Goal: Transaction & Acquisition: Book appointment/travel/reservation

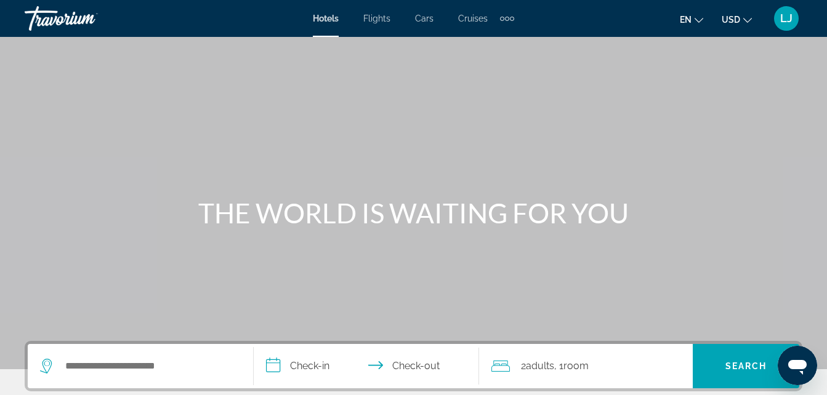
click at [469, 18] on span "Cruises" at bounding box center [473, 19] width 30 height 10
click at [242, 368] on app-cruises-destination-search "Search widget" at bounding box center [141, 366] width 226 height 44
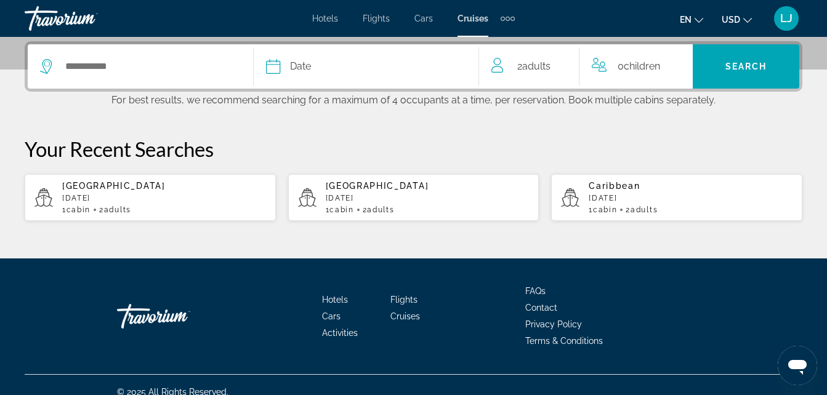
scroll to position [301, 0]
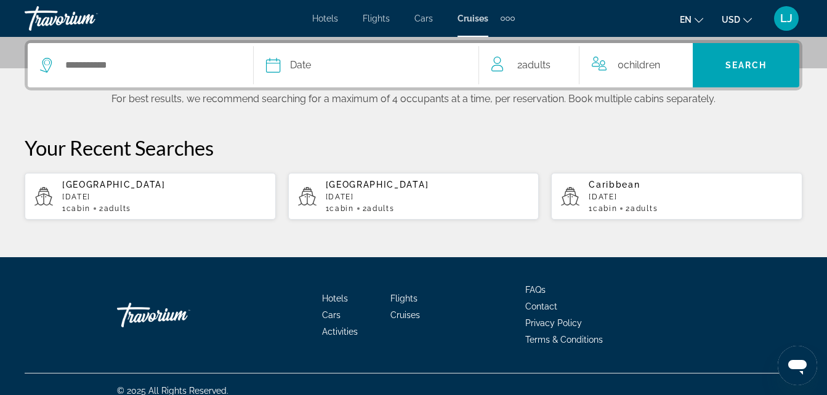
click at [214, 54] on div "Search widget" at bounding box center [140, 65] width 201 height 44
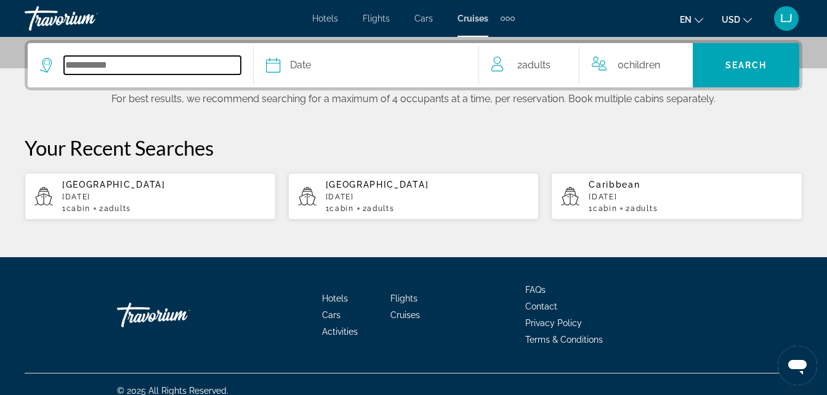
click at [203, 69] on input "Select cruise destination" at bounding box center [152, 65] width 177 height 18
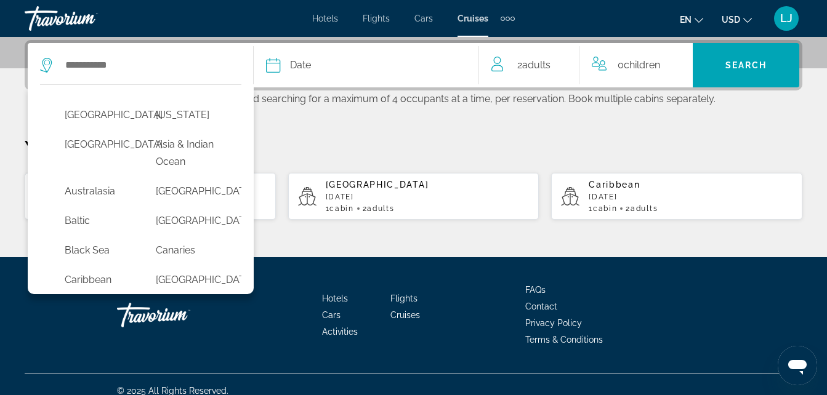
scroll to position [57, 0]
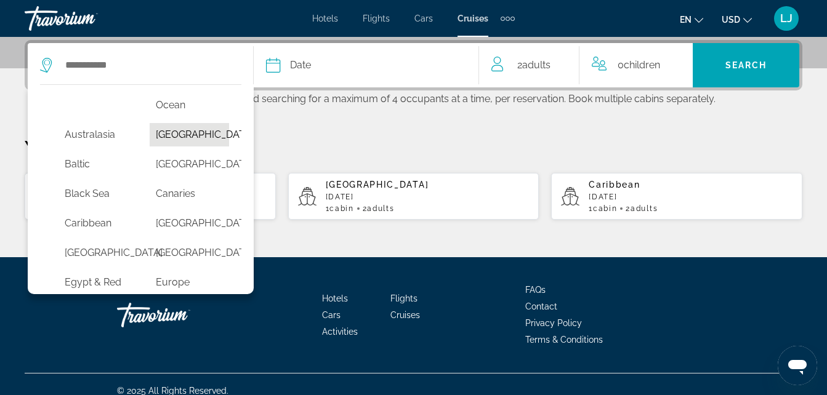
click at [203, 137] on button "[GEOGRAPHIC_DATA]" at bounding box center [189, 134] width 79 height 23
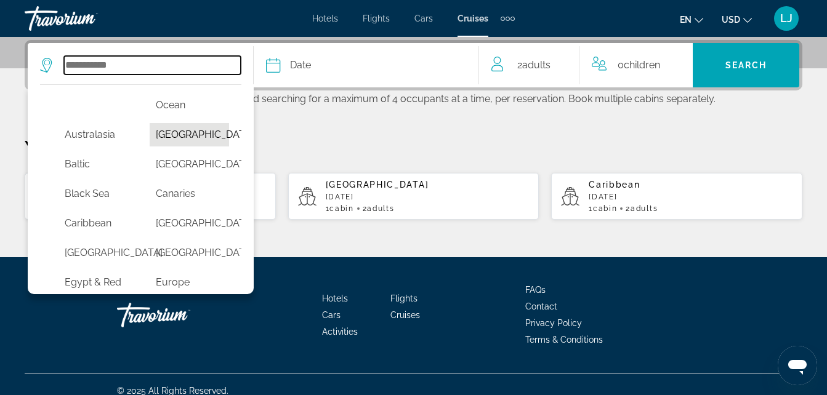
type input "*******"
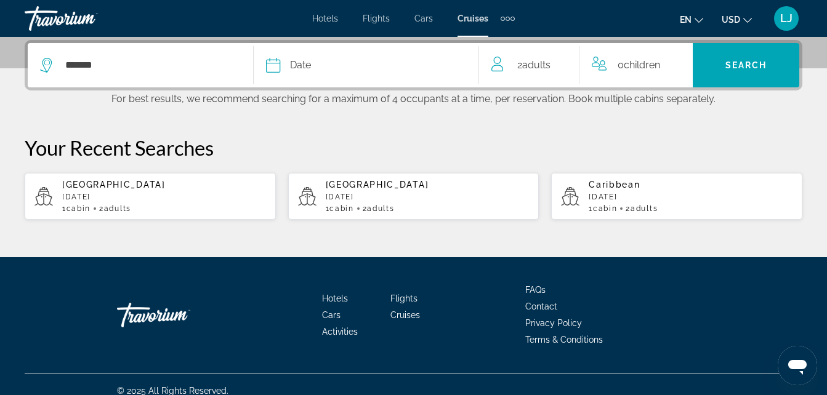
click at [299, 67] on span "Date" at bounding box center [300, 65] width 21 height 17
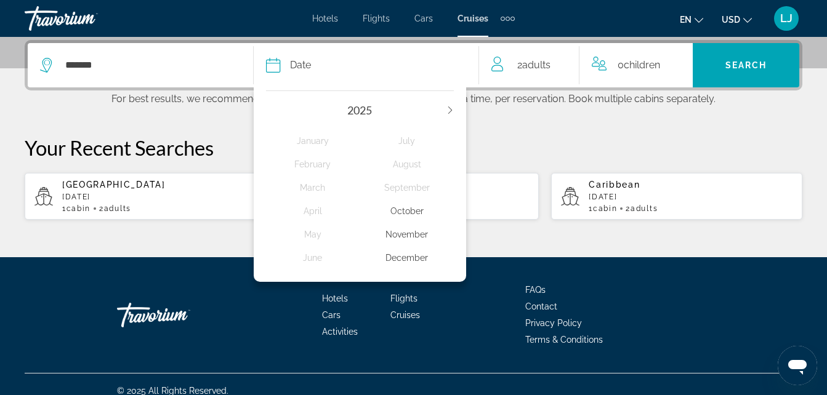
click at [411, 235] on div "November" at bounding box center [407, 235] width 94 height 22
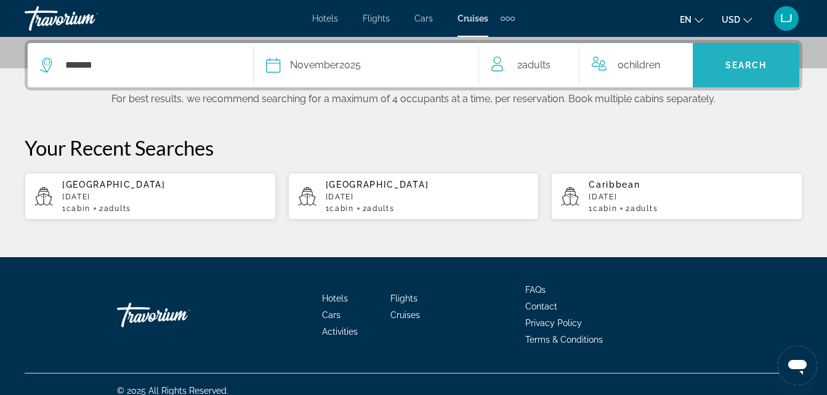
click at [731, 70] on span "Search" at bounding box center [746, 66] width 107 height 30
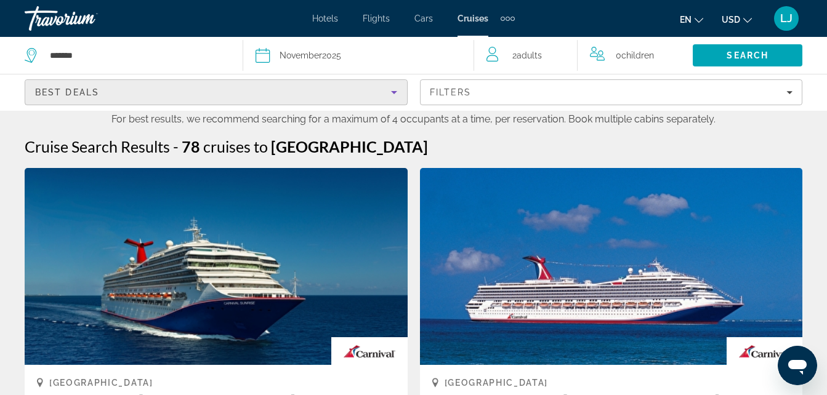
click at [399, 96] on icon "Sort by" at bounding box center [394, 92] width 15 height 15
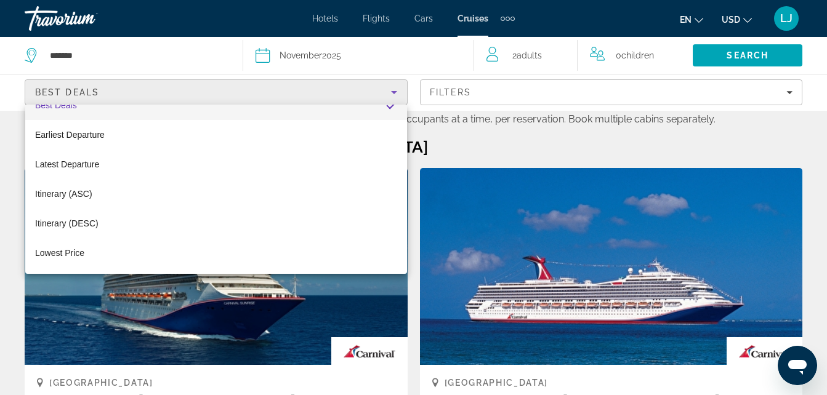
scroll to position [47, 0]
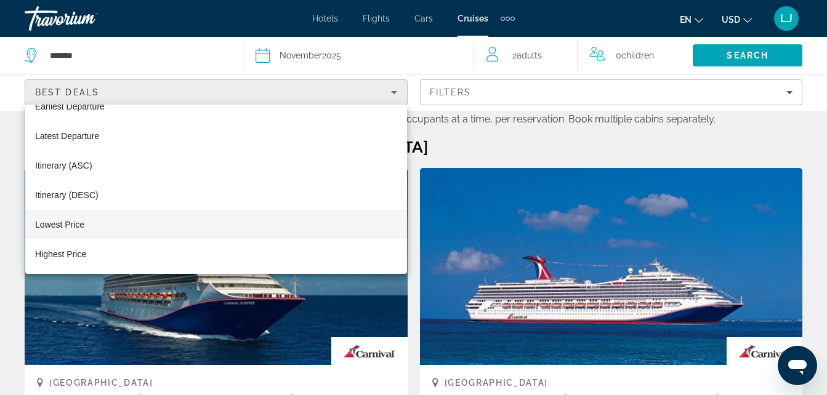
click at [354, 225] on mat-option "Lowest Price" at bounding box center [216, 225] width 382 height 30
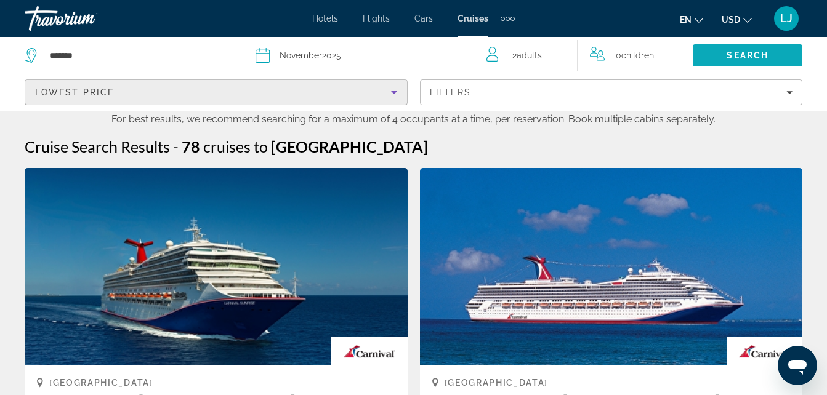
click at [767, 64] on span "Search" at bounding box center [748, 56] width 110 height 30
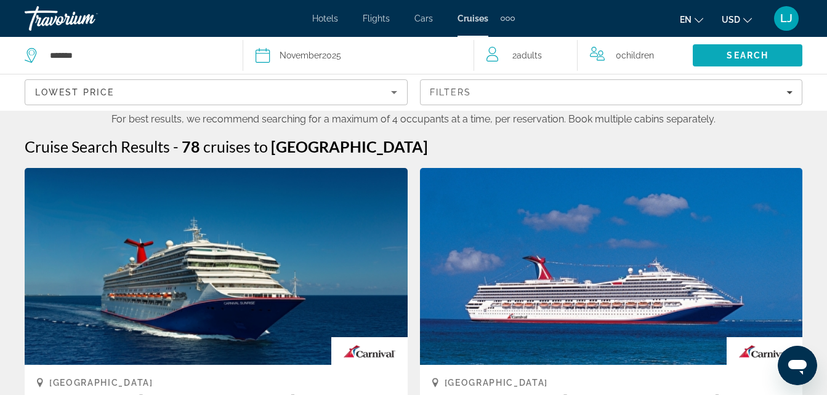
click at [775, 54] on span "Search" at bounding box center [748, 56] width 110 height 30
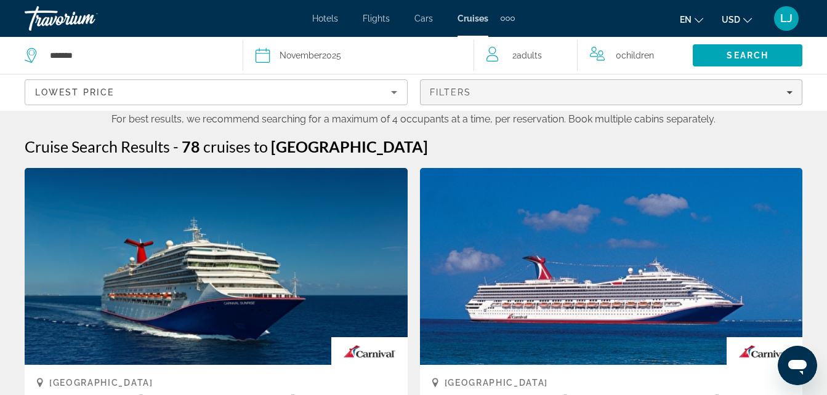
click at [793, 91] on span "Filters" at bounding box center [612, 93] width 382 height 30
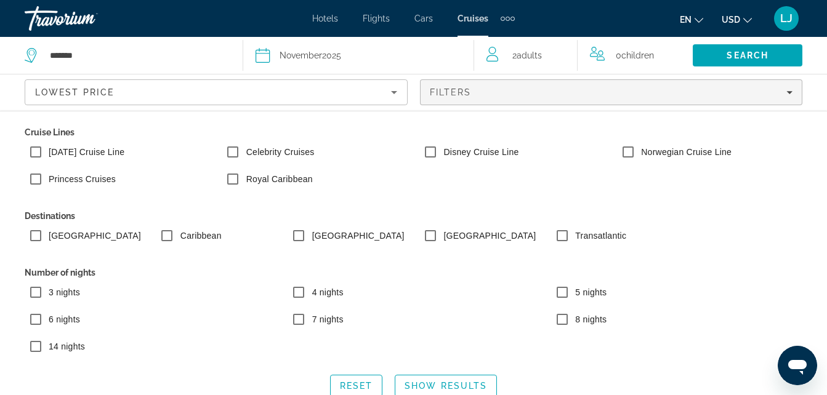
click at [119, 156] on label "[DATE] Cruise Line" at bounding box center [85, 152] width 78 height 12
click at [286, 178] on label "Royal Caribbean" at bounding box center [278, 179] width 69 height 12
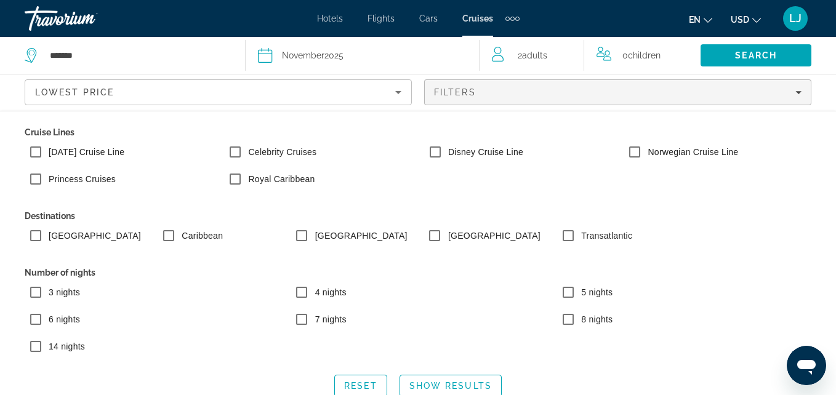
click at [49, 294] on span "3 nights" at bounding box center [64, 293] width 31 height 10
click at [424, 387] on span "Show Results" at bounding box center [451, 386] width 83 height 10
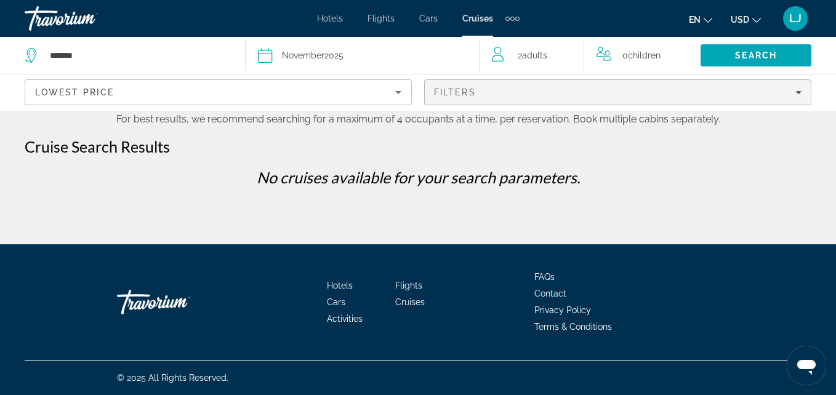
click at [487, 88] on div "Filters" at bounding box center [618, 92] width 368 height 10
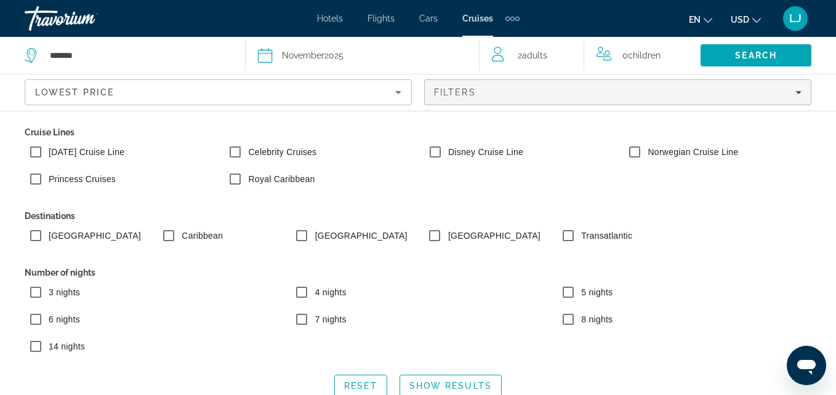
click at [56, 235] on label "[GEOGRAPHIC_DATA]" at bounding box center [93, 236] width 95 height 12
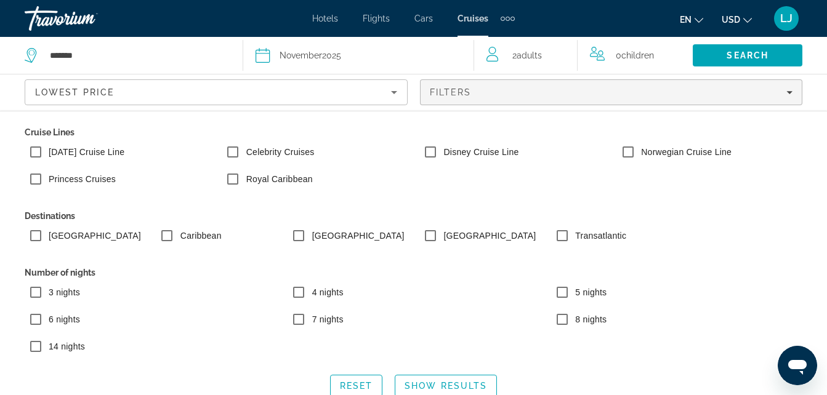
click at [54, 148] on label "[DATE] Cruise Line" at bounding box center [85, 152] width 78 height 12
click at [464, 382] on span "Show Results" at bounding box center [446, 386] width 83 height 10
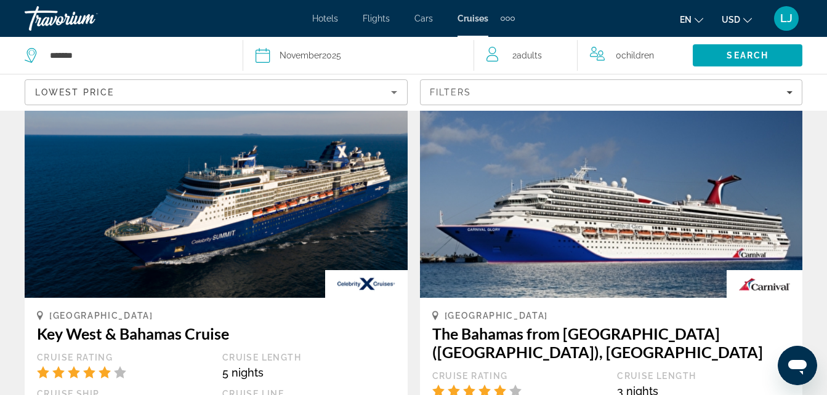
scroll to position [1242, 0]
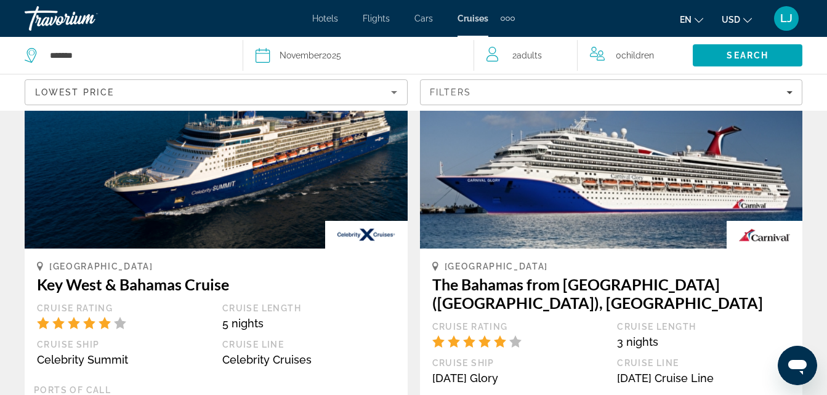
click at [585, 322] on div "Cruise Rating" at bounding box center [518, 327] width 173 height 11
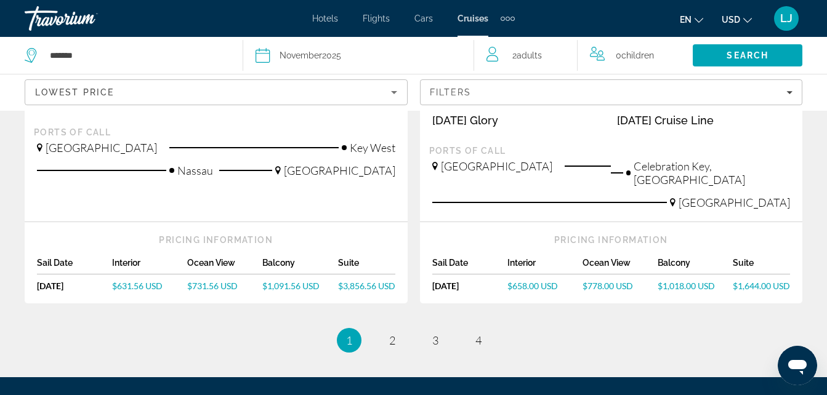
scroll to position [1503, 0]
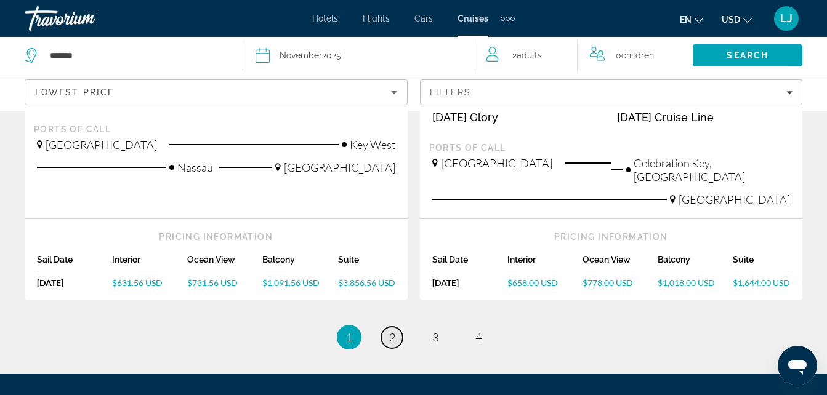
click at [391, 331] on span "2" at bounding box center [392, 338] width 6 height 14
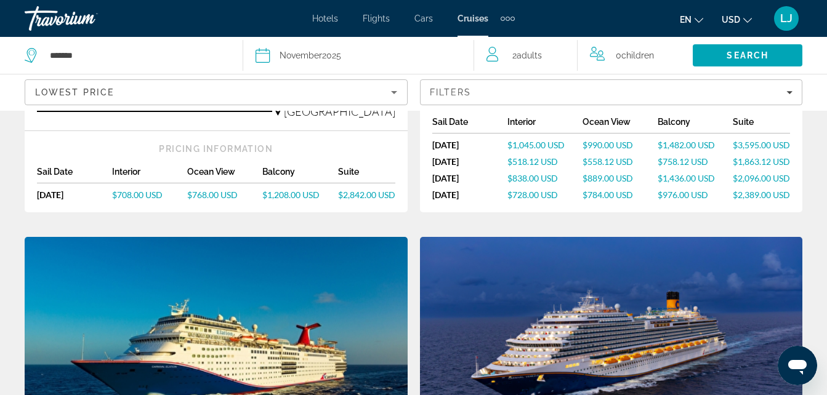
scroll to position [312, 0]
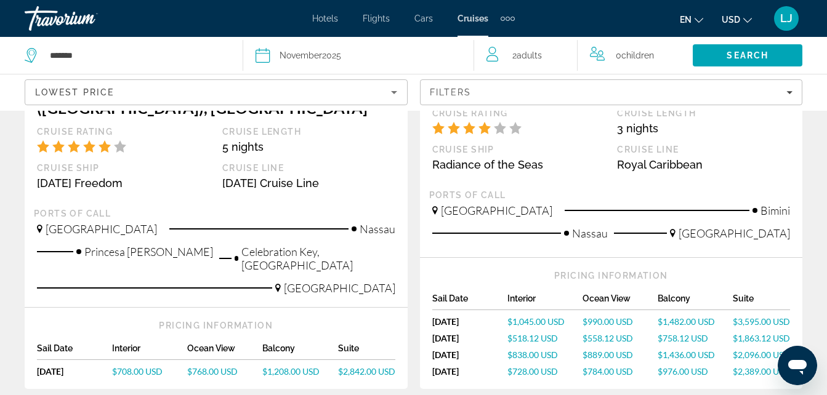
click at [217, 65] on div "*******" at bounding box center [128, 55] width 206 height 37
click at [192, 62] on input "*******" at bounding box center [140, 55] width 182 height 18
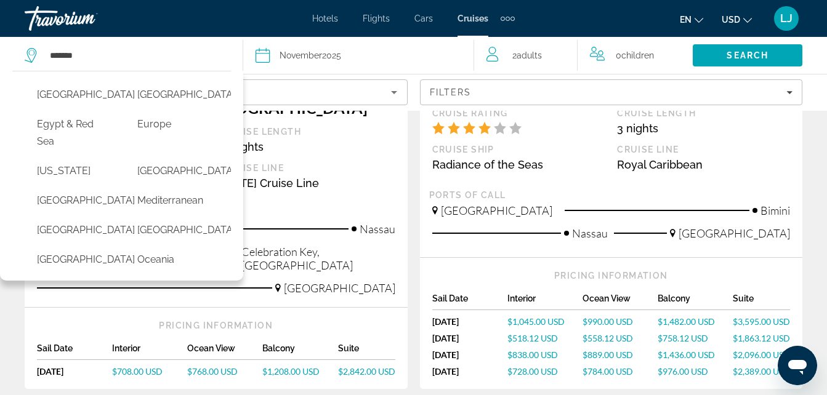
scroll to position [220, 0]
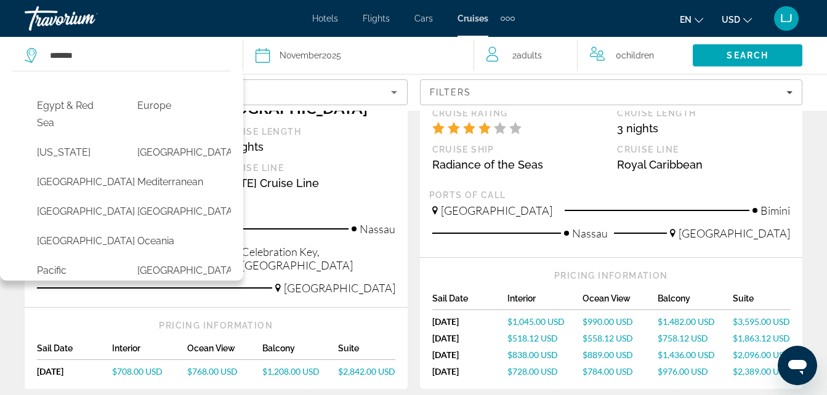
drag, startPoint x: 215, startPoint y: 198, endPoint x: 222, endPoint y: 203, distance: 8.6
click at [222, 203] on div "[GEOGRAPHIC_DATA] [US_STATE] [GEOGRAPHIC_DATA] [GEOGRAPHIC_DATA] & [GEOGRAPHIC_…" at bounding box center [121, 179] width 219 height 191
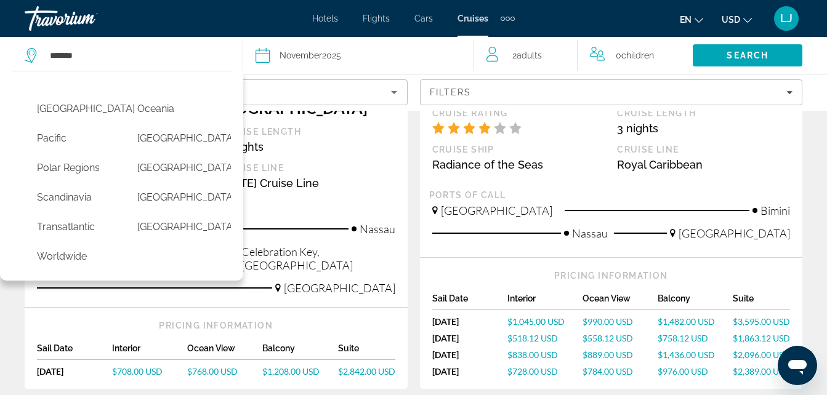
scroll to position [0, 0]
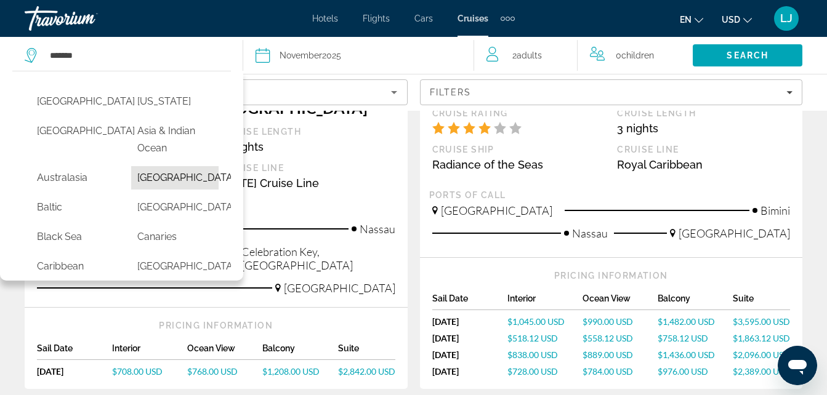
click at [160, 179] on button "[GEOGRAPHIC_DATA]" at bounding box center [175, 177] width 88 height 23
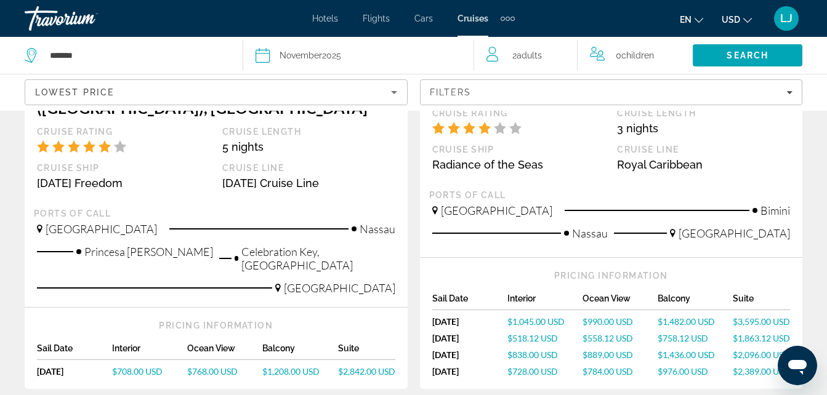
click at [278, 55] on div "Date [DATE]" at bounding box center [359, 55] width 206 height 17
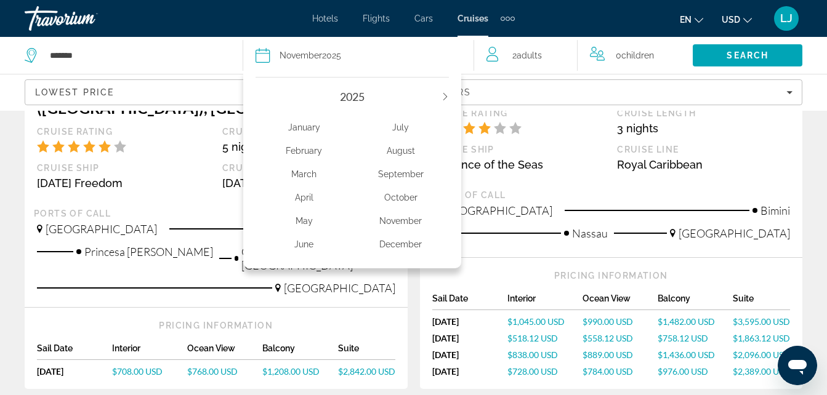
click at [384, 192] on div "October" at bounding box center [400, 198] width 97 height 22
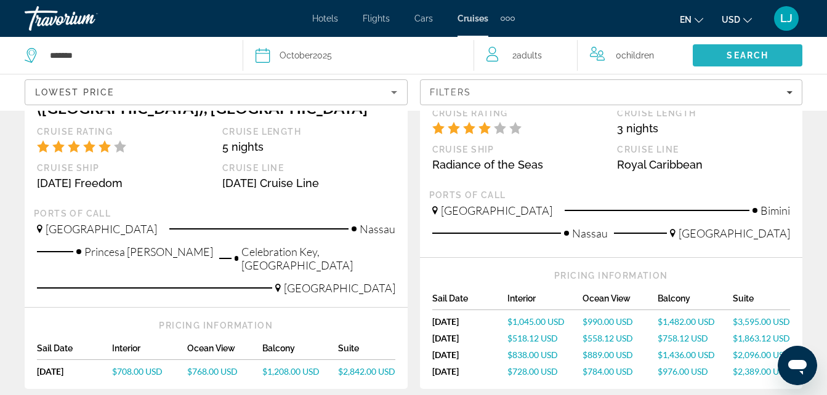
click at [710, 55] on span "Search" at bounding box center [748, 56] width 110 height 30
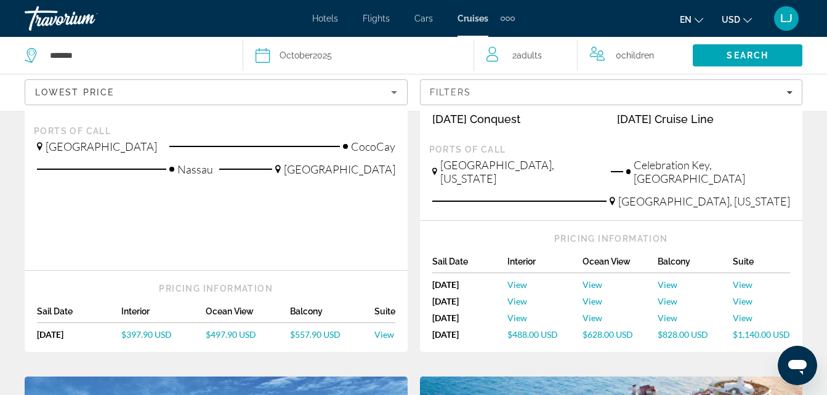
scroll to position [379, 0]
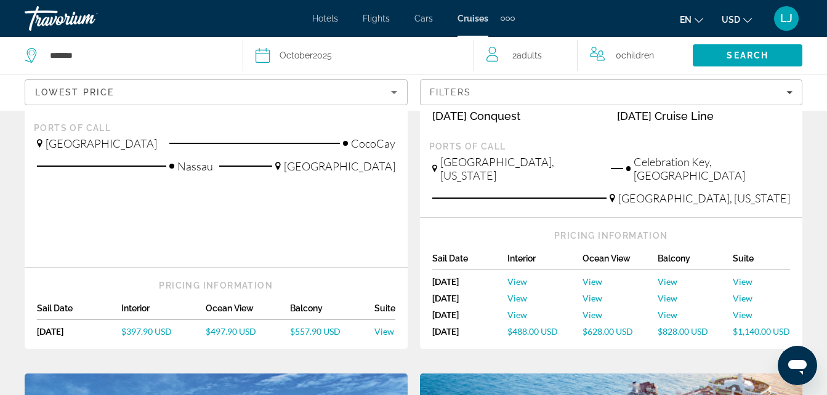
click at [281, 326] on link "$497.90 USD" at bounding box center [248, 331] width 84 height 10
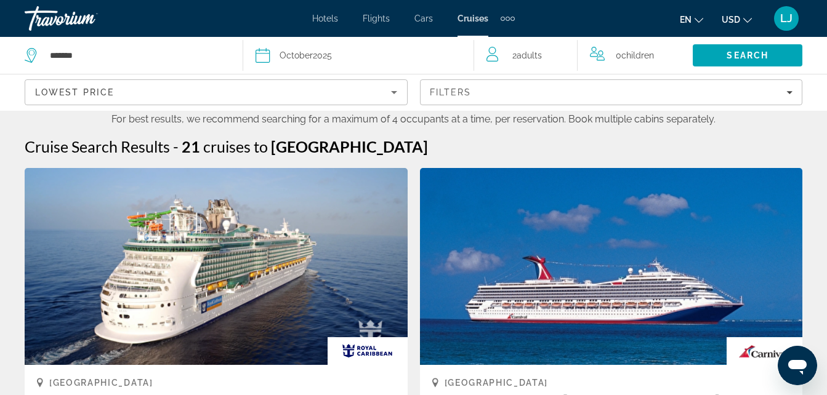
click at [466, 57] on app-cruises-date-select "Date [DATE] [DATE] February March April May June July August September October …" at bounding box center [358, 55] width 231 height 37
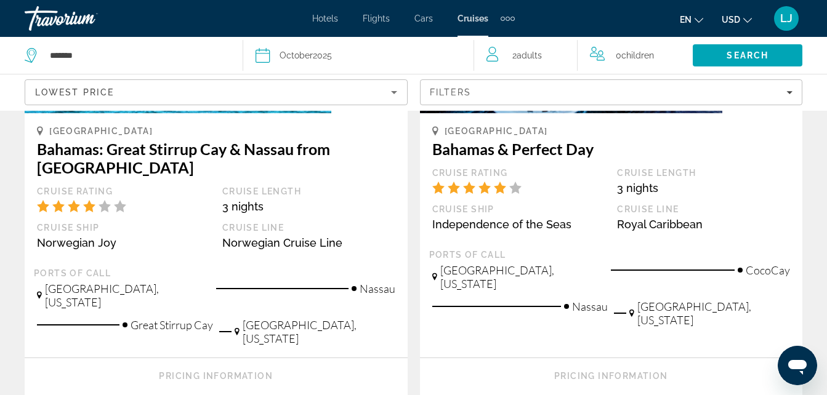
scroll to position [892, 0]
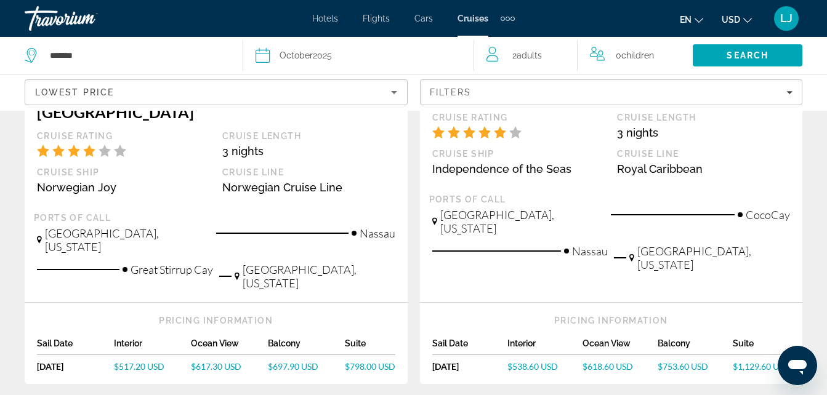
drag, startPoint x: 834, startPoint y: 239, endPoint x: 824, endPoint y: 267, distance: 30.0
click at [824, 267] on div "Cruise Search Results - 21 cruises to [GEOGRAPHIC_DATA] [GEOGRAPHIC_DATA] [GEOG…" at bounding box center [413, 118] width 827 height 1746
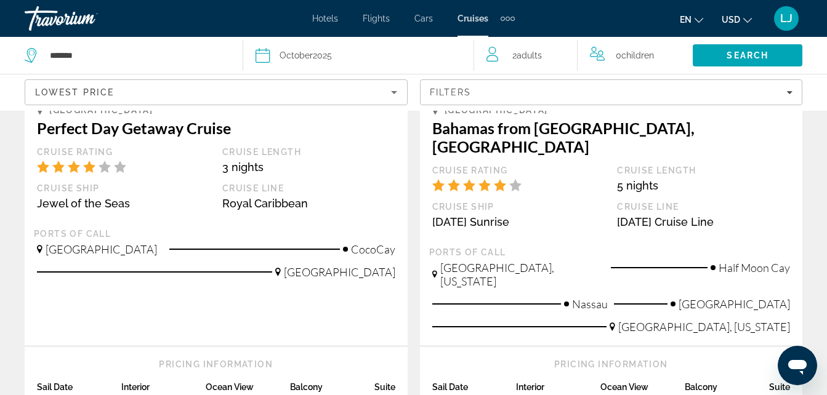
scroll to position [1409, 0]
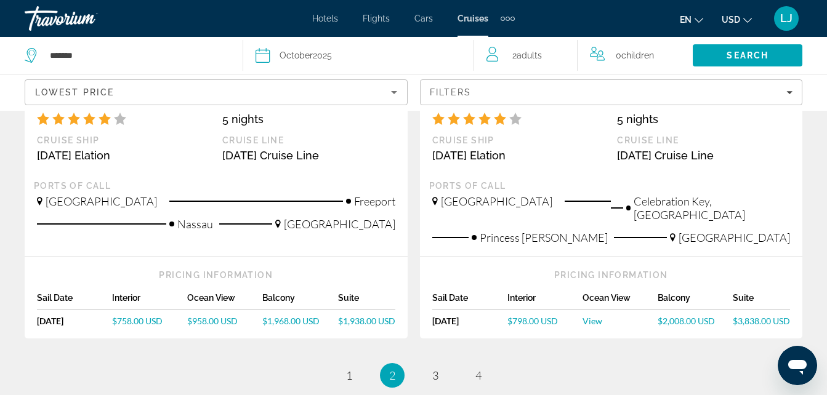
scroll to position [1430, 0]
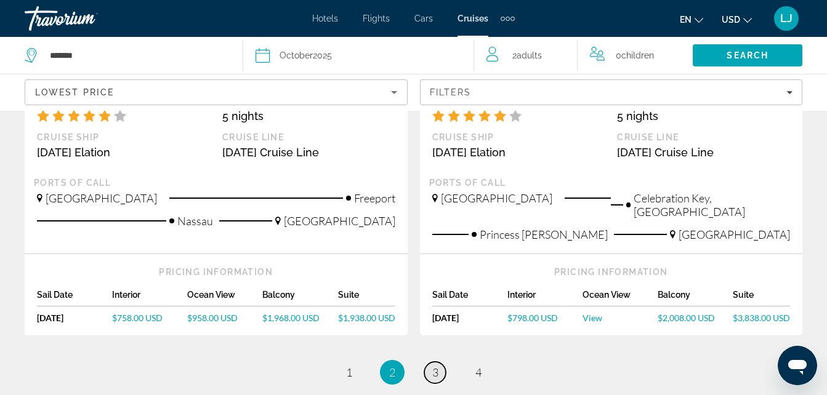
click at [437, 366] on span "3" at bounding box center [435, 373] width 6 height 14
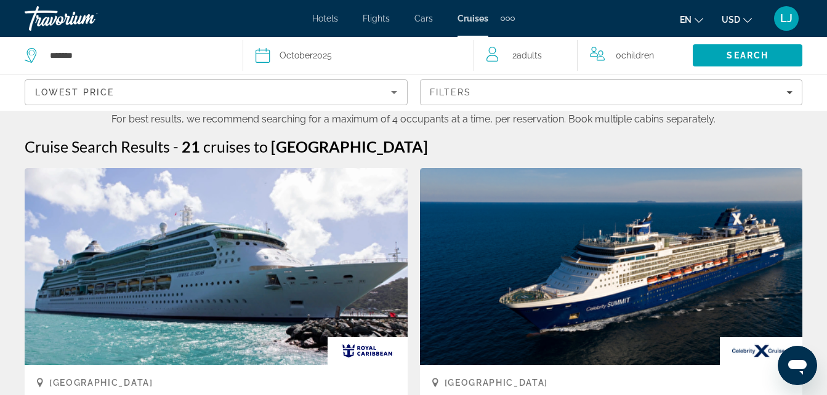
click at [426, 74] on app-cruises-search-filters "Lowest Price Filters" at bounding box center [413, 92] width 827 height 37
click at [428, 62] on div "Date [DATE]" at bounding box center [359, 55] width 206 height 17
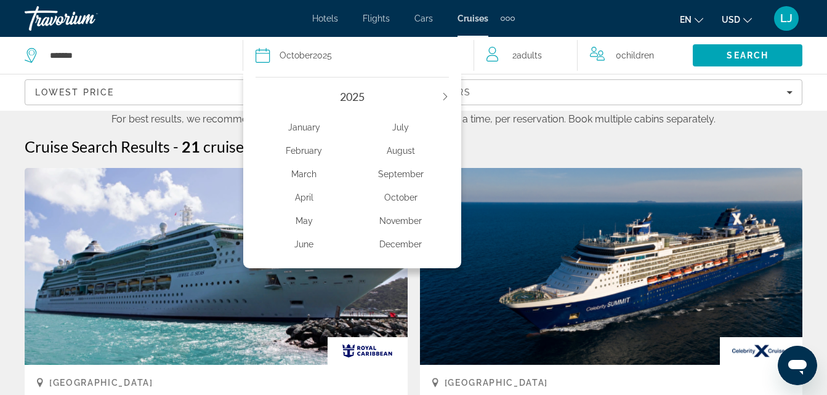
click at [381, 217] on div "November" at bounding box center [400, 221] width 97 height 22
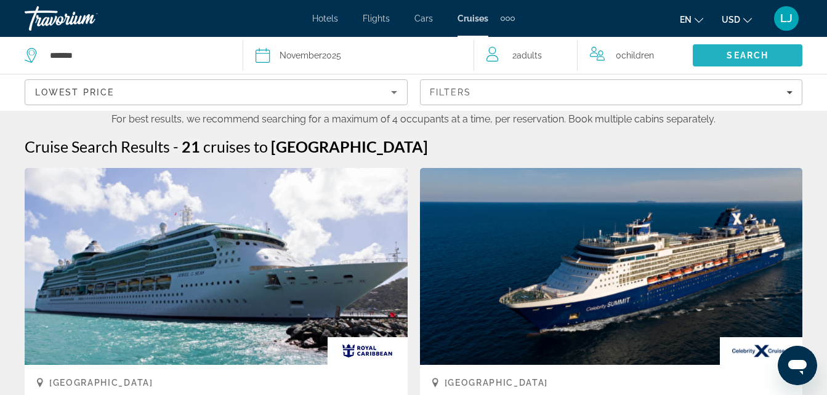
click at [758, 57] on span "Search" at bounding box center [748, 56] width 42 height 10
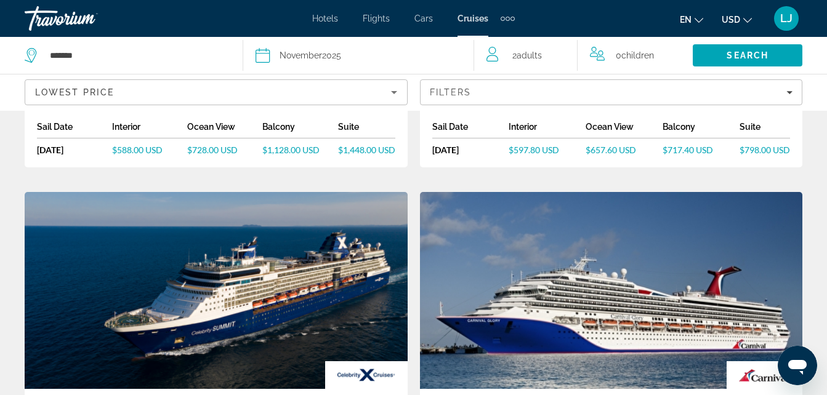
scroll to position [1207, 0]
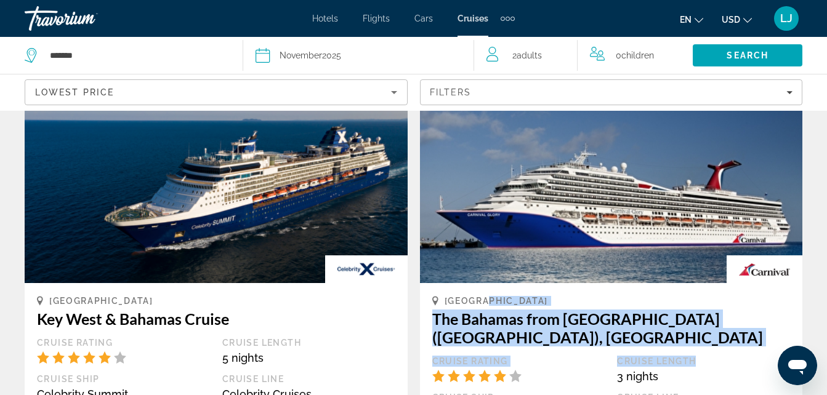
drag, startPoint x: 777, startPoint y: 291, endPoint x: 791, endPoint y: 264, distance: 31.1
click at [791, 283] on div "[GEOGRAPHIC_DATA] The [GEOGRAPHIC_DATA] from [GEOGRAPHIC_DATA] ([GEOGRAPHIC_DAT…" at bounding box center [611, 398] width 383 height 231
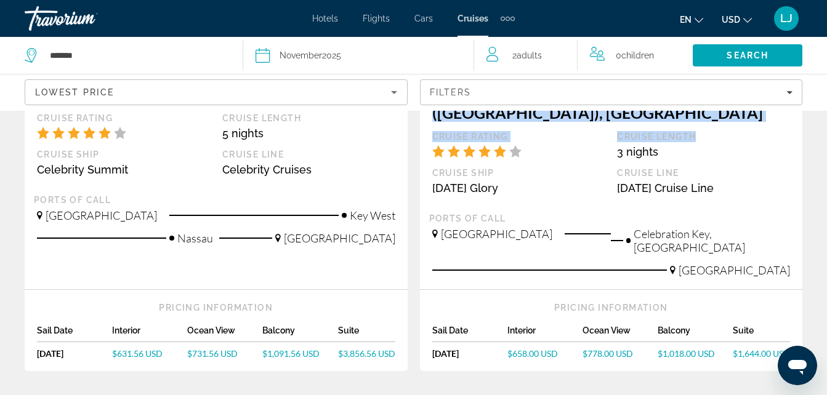
scroll to position [1488, 0]
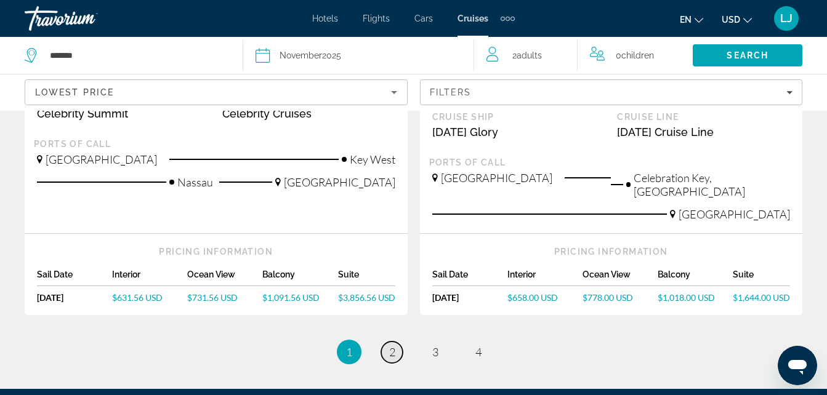
click at [392, 346] on span "2" at bounding box center [392, 353] width 6 height 14
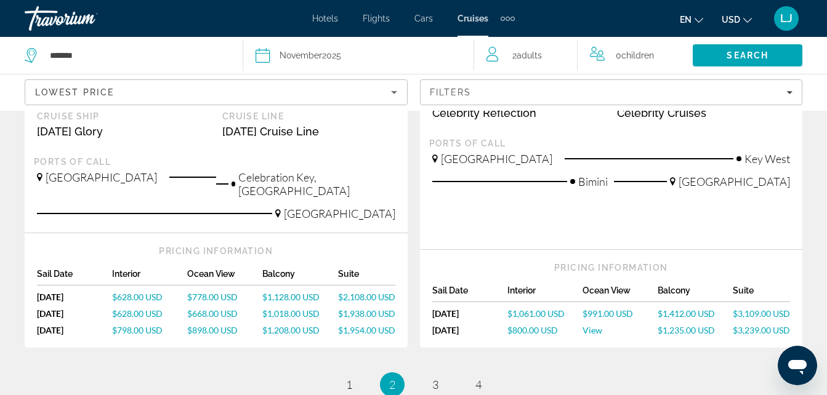
scroll to position [1492, 0]
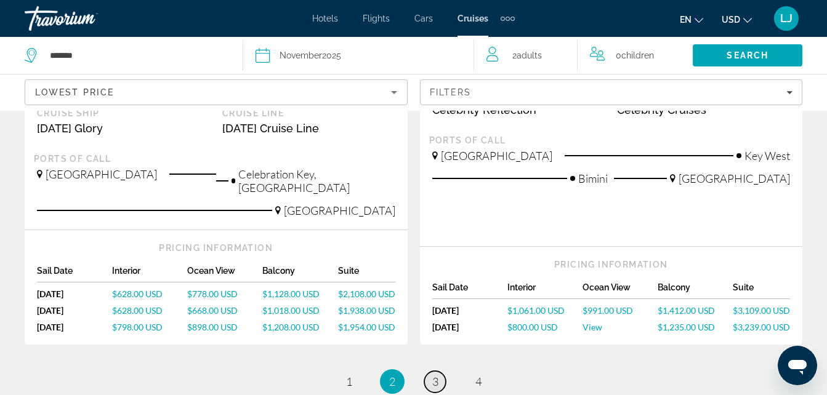
click at [437, 375] on span "3" at bounding box center [435, 382] width 6 height 14
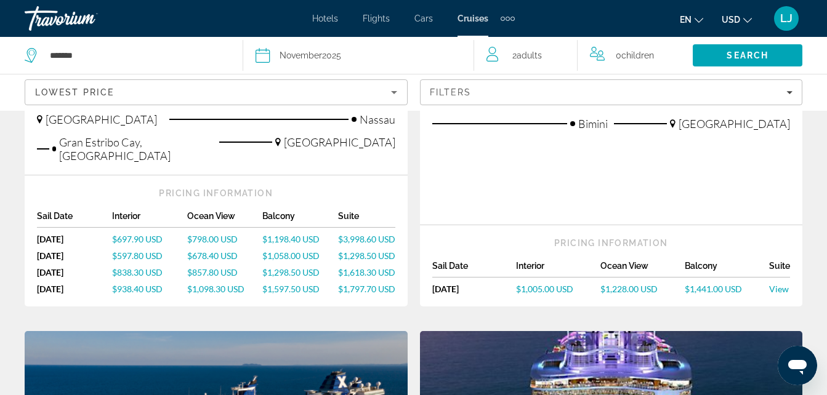
scroll to position [424, 0]
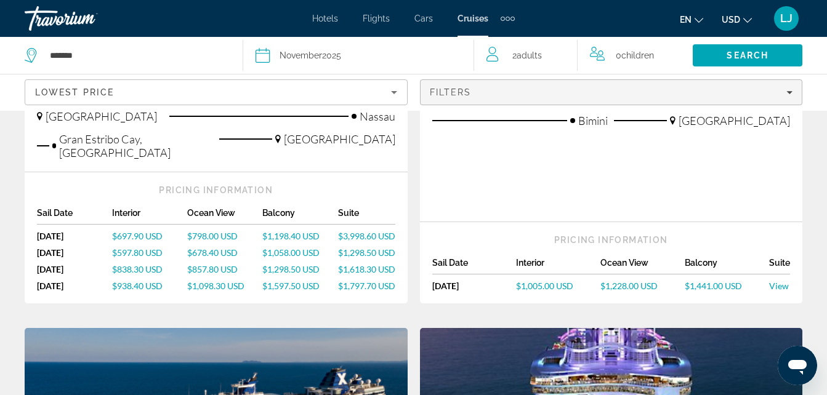
click at [792, 102] on span "Filters" at bounding box center [612, 93] width 382 height 30
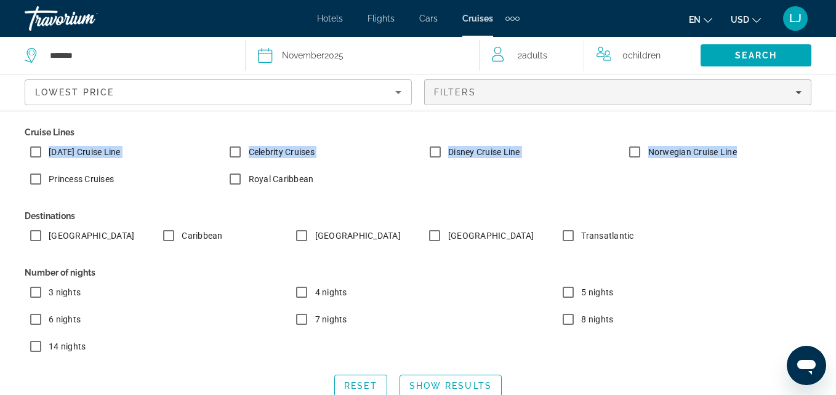
drag, startPoint x: 836, startPoint y: 121, endPoint x: 800, endPoint y: 174, distance: 64.4
click at [800, 174] on div "Cruise Lines [DATE] Cruise Line Celebrity Cruises Disney Cruise Line Norwegian …" at bounding box center [418, 260] width 836 height 299
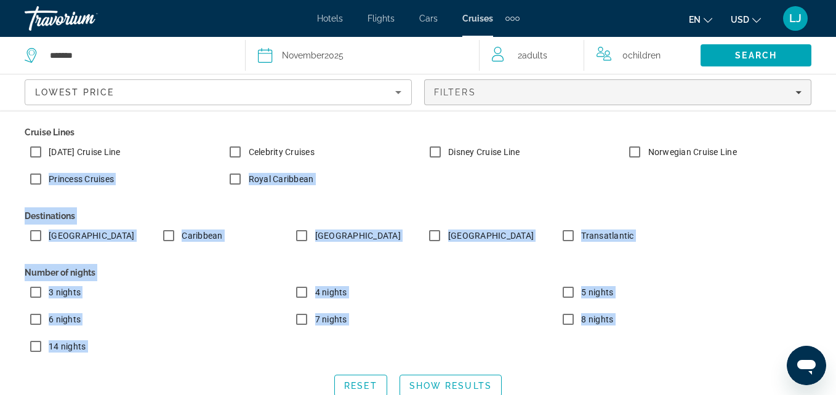
drag, startPoint x: 800, startPoint y: 174, endPoint x: 836, endPoint y: 150, distance: 43.4
click at [836, 150] on html "Skip to main content Hotels Flights Cars Cruises Activities Hotels Flights Cars…" at bounding box center [418, 197] width 836 height 395
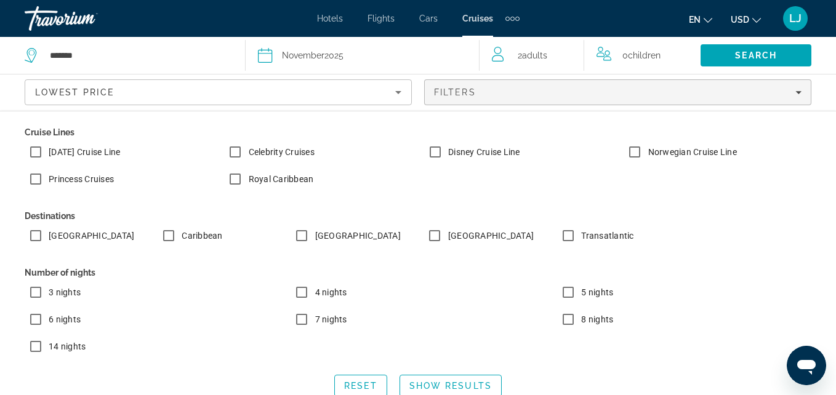
click at [833, 106] on app-cruises-search-filters "Lowest Price Filters Cruise Lines [DATE] Cruise Line Celebrity Cruises Disney C…" at bounding box center [418, 92] width 836 height 37
drag, startPoint x: 557, startPoint y: 285, endPoint x: 548, endPoint y: 302, distance: 19.3
drag, startPoint x: 548, startPoint y: 302, endPoint x: 538, endPoint y: 286, distance: 18.6
click at [538, 286] on div "4 nights" at bounding box center [418, 294] width 267 height 27
click at [469, 384] on span "Show Results" at bounding box center [451, 386] width 83 height 10
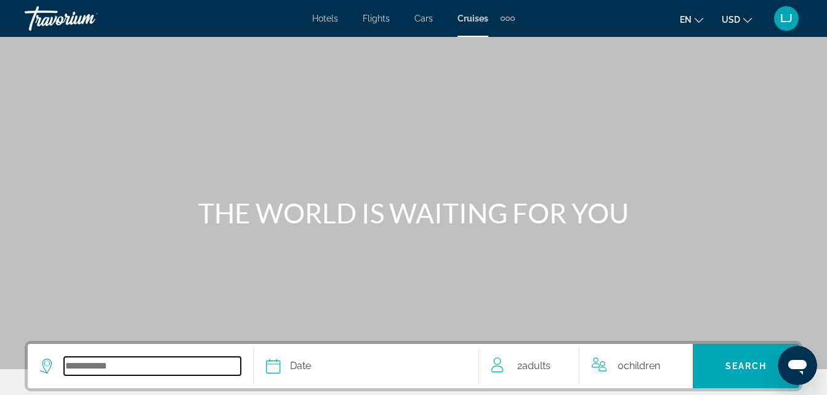
click at [235, 365] on input "Select cruise destination" at bounding box center [152, 366] width 177 height 18
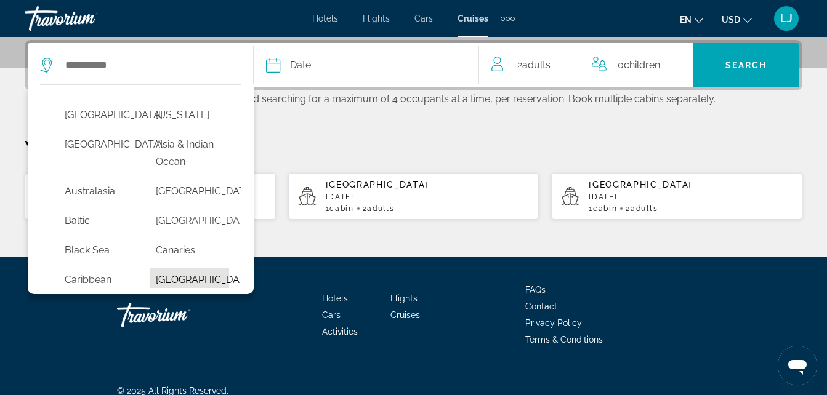
click at [204, 270] on button "[GEOGRAPHIC_DATA]" at bounding box center [189, 280] width 79 height 23
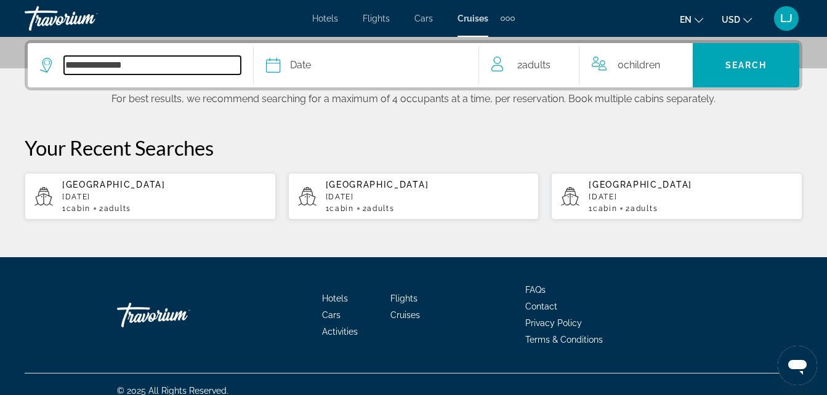
click at [225, 71] on input "**********" at bounding box center [152, 65] width 177 height 18
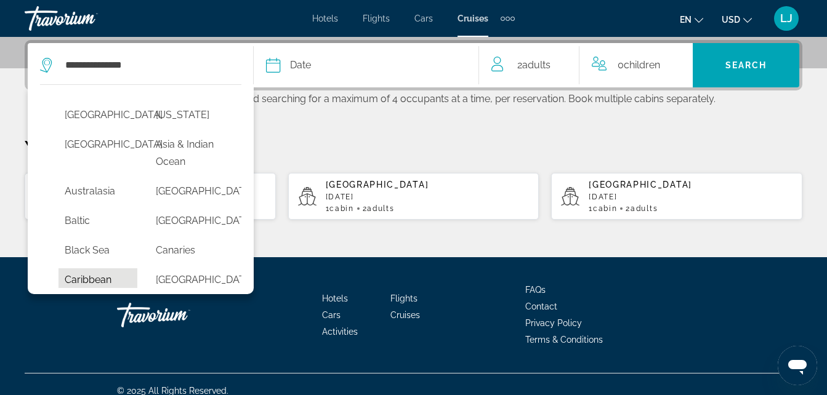
click at [111, 283] on button "Caribbean" at bounding box center [98, 280] width 79 height 23
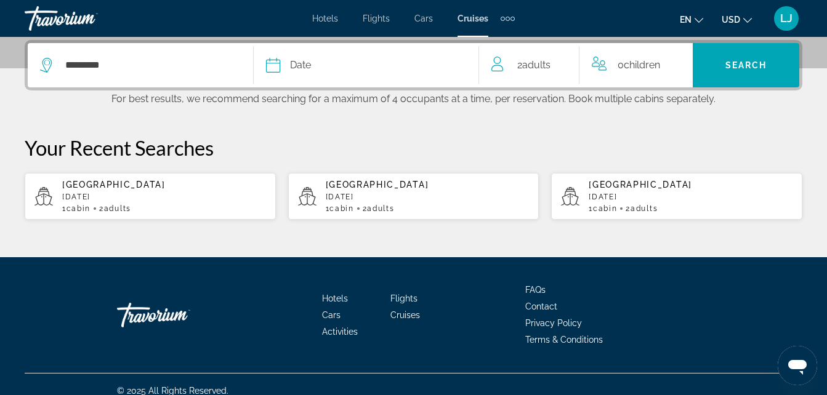
click at [424, 62] on div "Date" at bounding box center [366, 65] width 201 height 17
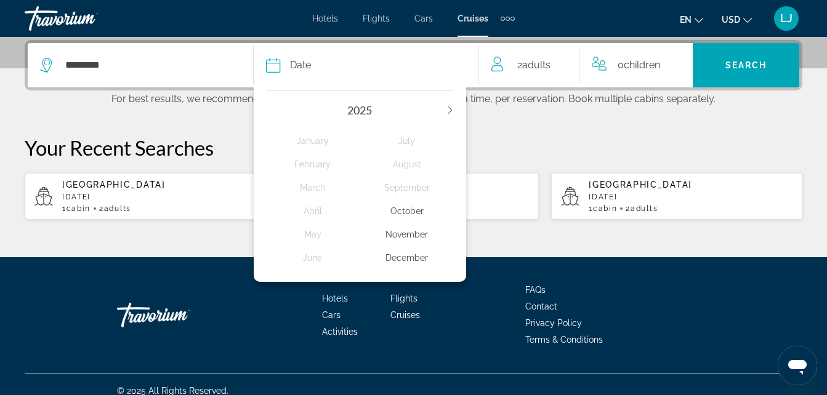
click at [402, 220] on div "October" at bounding box center [407, 211] width 94 height 22
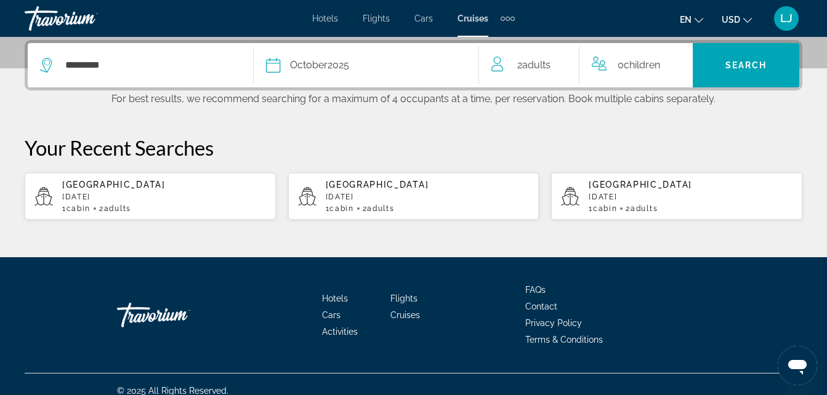
drag, startPoint x: 410, startPoint y: 203, endPoint x: 694, endPoint y: 177, distance: 284.6
click at [694, 177] on app-cruises-recent-search "[GEOGRAPHIC_DATA] [DATE] 1 cabin 2 Adult Adults" at bounding box center [676, 196] width 251 height 47
type input "*******"
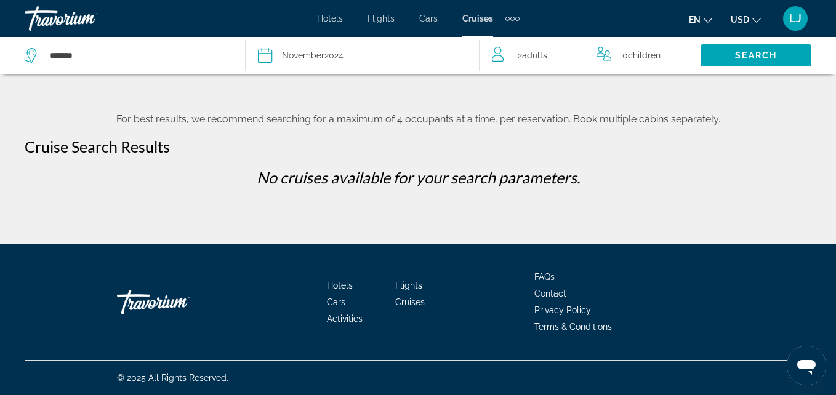
click at [450, 54] on div "Date [DATE]" at bounding box center [362, 55] width 208 height 17
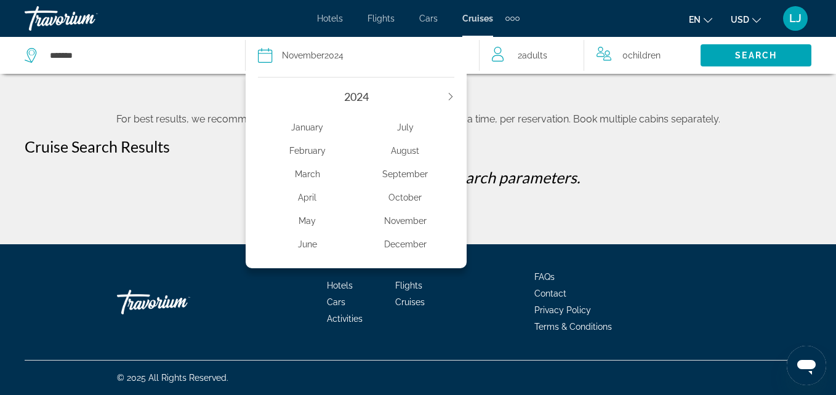
click at [450, 100] on icon "Next year" at bounding box center [450, 96] width 7 height 7
click at [411, 196] on div "October" at bounding box center [406, 198] width 98 height 22
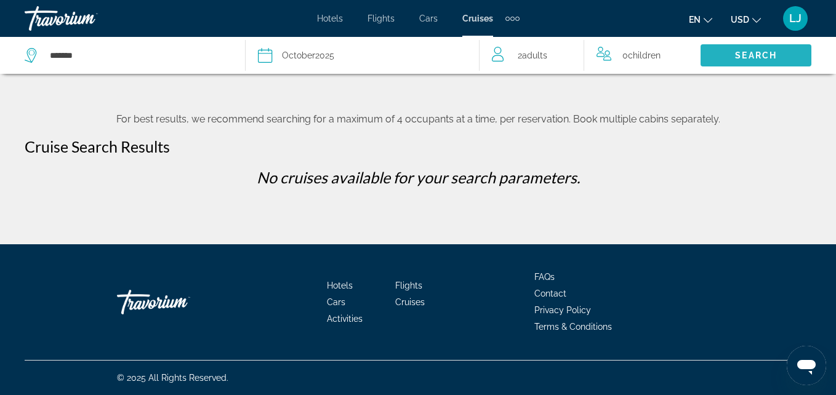
click at [720, 53] on span "Search" at bounding box center [756, 56] width 111 height 30
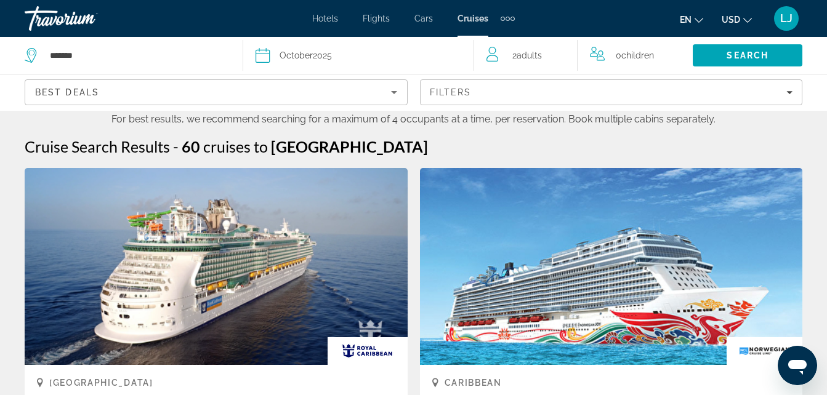
click at [390, 91] on icon "Sort by" at bounding box center [394, 92] width 15 height 15
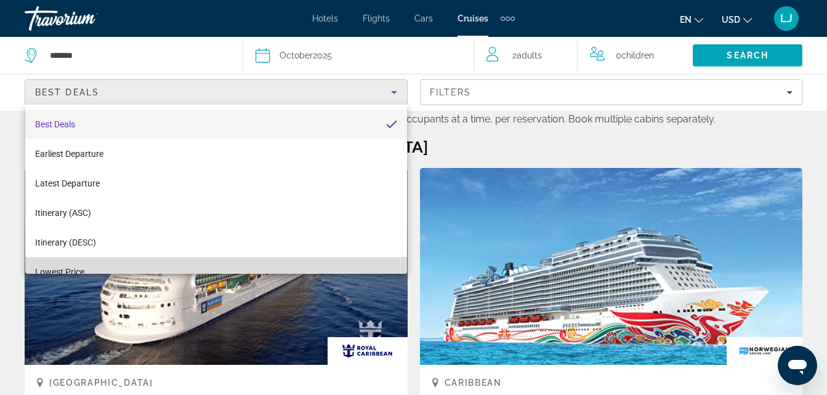
click at [370, 260] on mat-option "Lowest Price" at bounding box center [216, 272] width 382 height 30
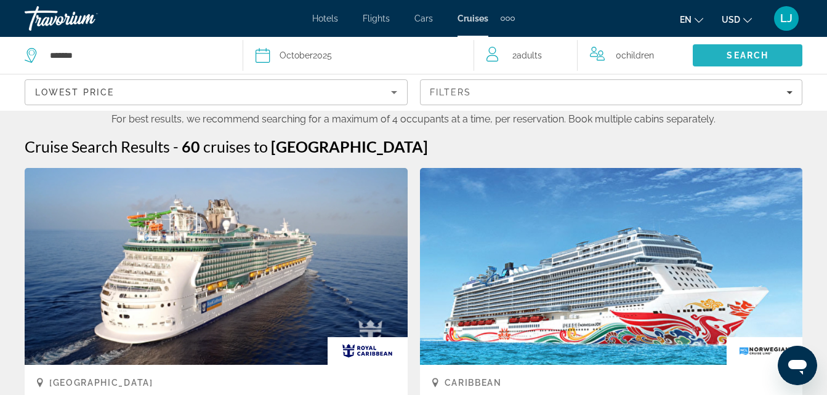
click at [786, 63] on span "Search" at bounding box center [748, 56] width 110 height 30
click at [788, 58] on span "Search" at bounding box center [748, 56] width 110 height 30
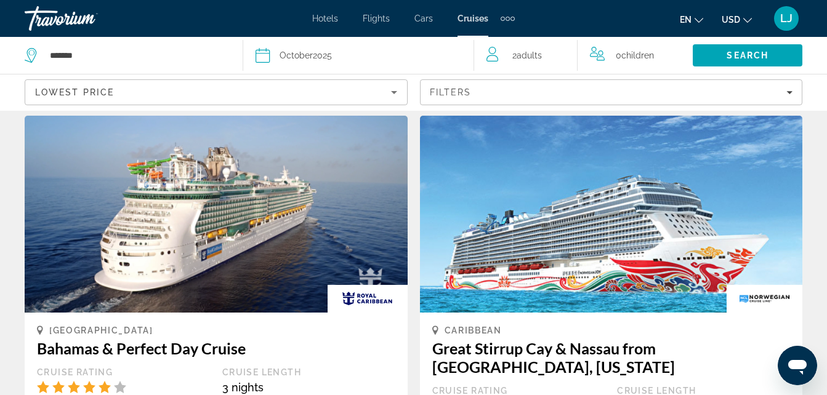
scroll to position [0, 0]
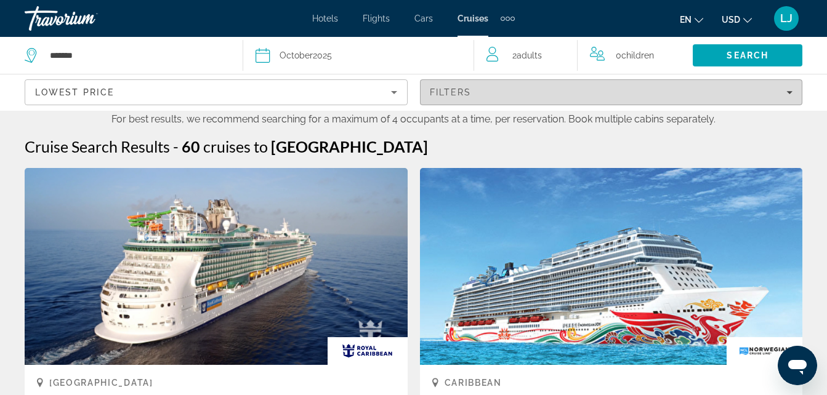
click at [659, 102] on span "Filters" at bounding box center [612, 93] width 382 height 30
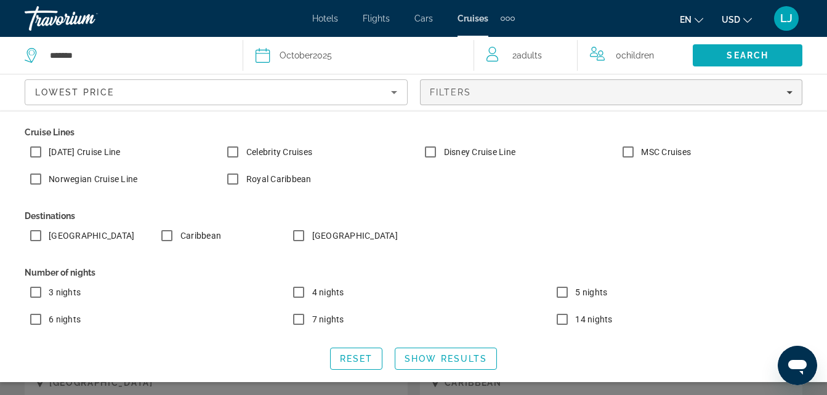
click at [742, 60] on span "Search" at bounding box center [748, 56] width 42 height 10
click at [471, 364] on span "Search widget" at bounding box center [445, 359] width 101 height 30
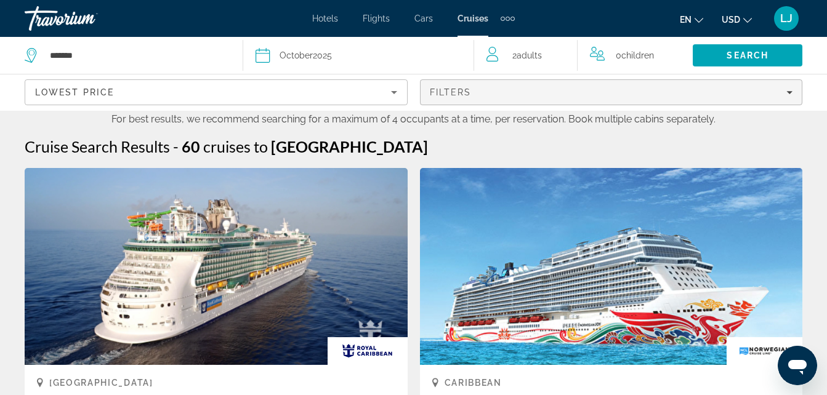
click at [578, 84] on span "Filters" at bounding box center [612, 93] width 382 height 30
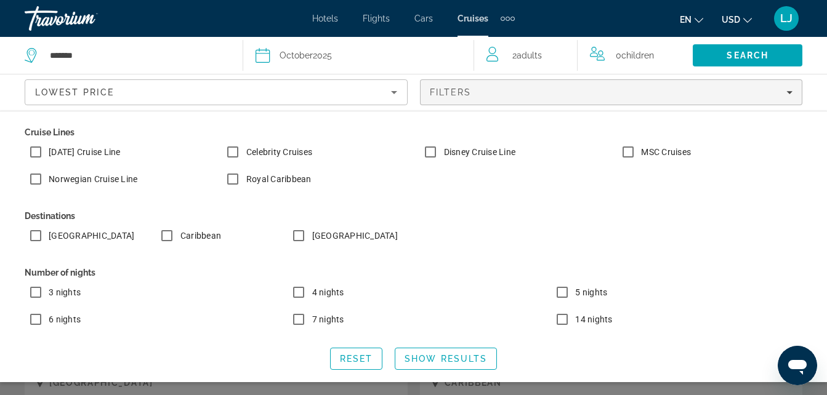
click at [76, 294] on span "3 nights" at bounding box center [65, 293] width 32 height 10
click at [449, 363] on span "Show Results" at bounding box center [446, 359] width 83 height 10
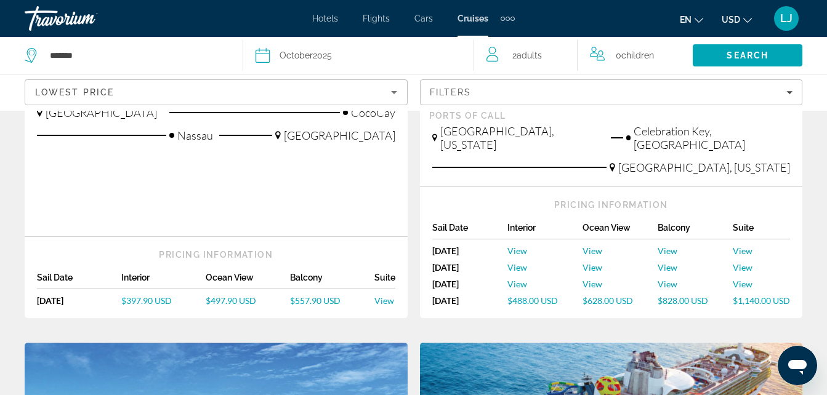
scroll to position [403, 0]
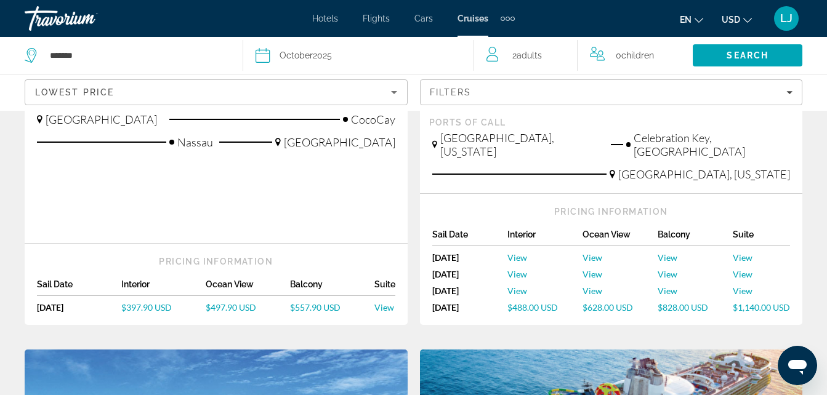
click at [386, 302] on span "View" at bounding box center [384, 307] width 20 height 10
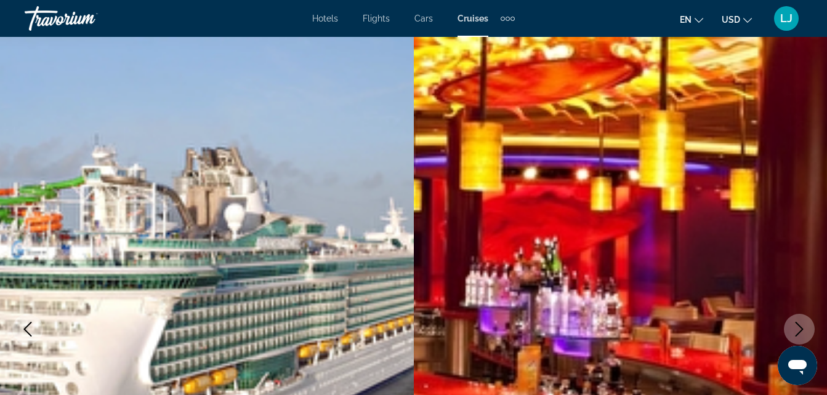
click at [772, 248] on img "Main content" at bounding box center [621, 329] width 414 height 585
click at [794, 328] on icon "Next image" at bounding box center [799, 329] width 15 height 15
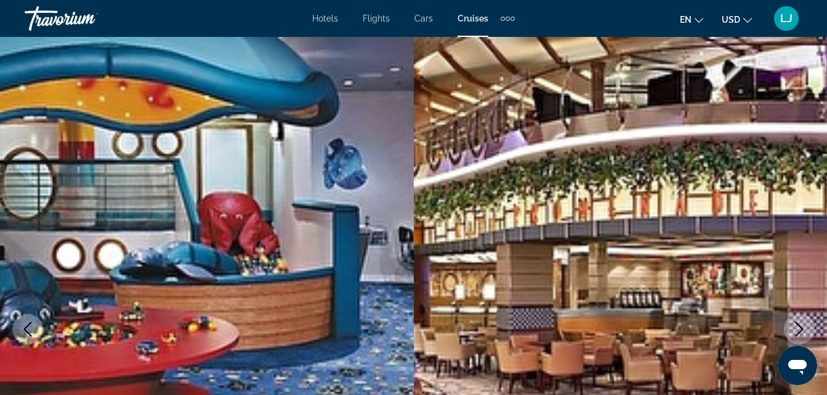
click at [794, 328] on icon "Next image" at bounding box center [799, 329] width 15 height 15
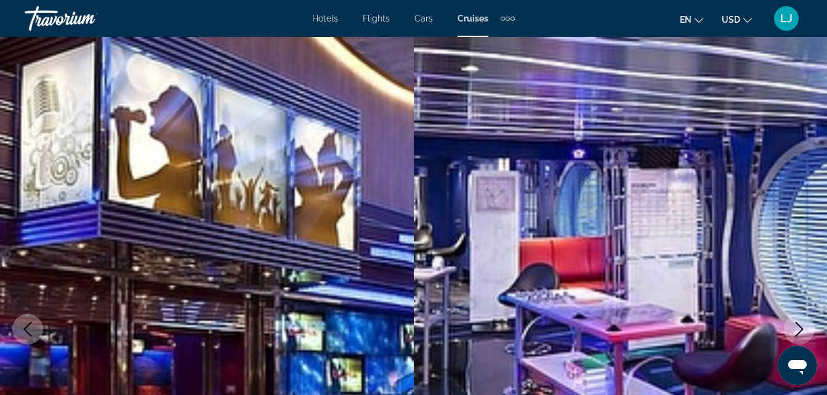
click at [794, 326] on icon "Next image" at bounding box center [799, 329] width 15 height 15
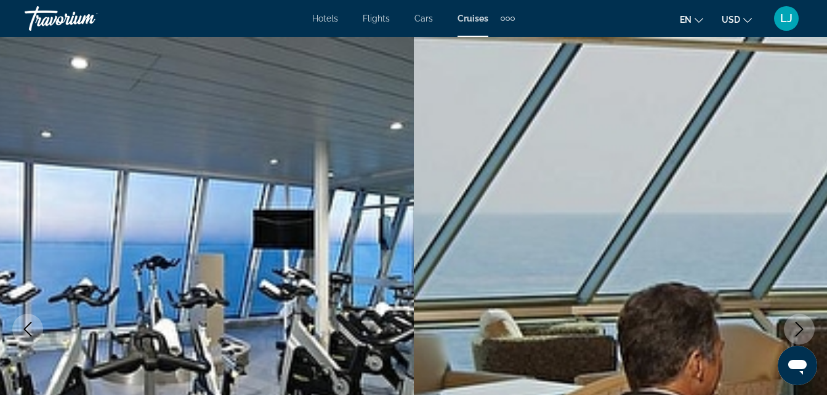
click at [794, 323] on icon "Next image" at bounding box center [799, 329] width 15 height 15
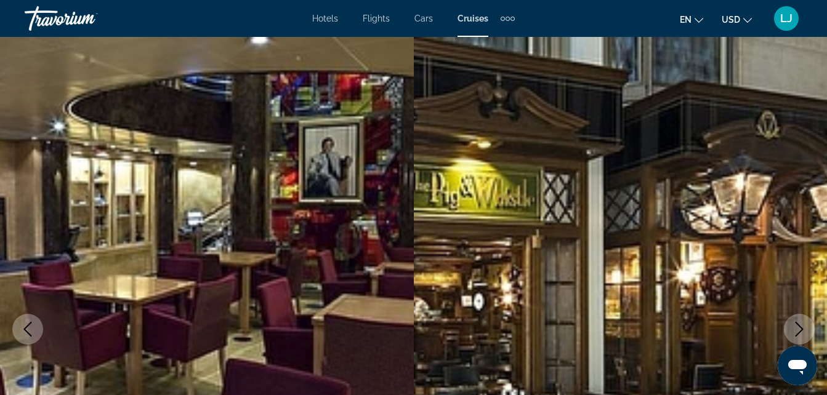
click at [794, 323] on icon "Next image" at bounding box center [799, 329] width 15 height 15
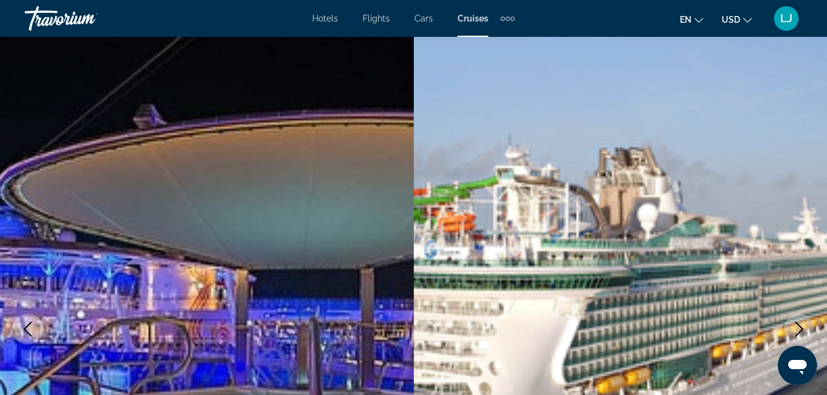
click at [794, 323] on icon "Next image" at bounding box center [799, 329] width 15 height 15
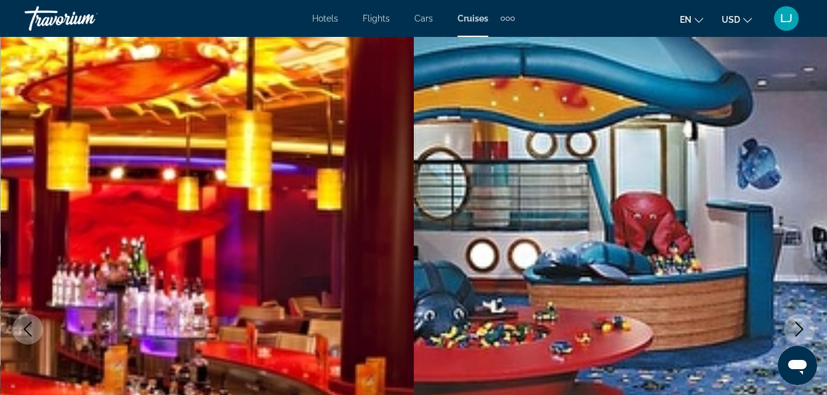
click at [794, 323] on icon "Next image" at bounding box center [799, 329] width 15 height 15
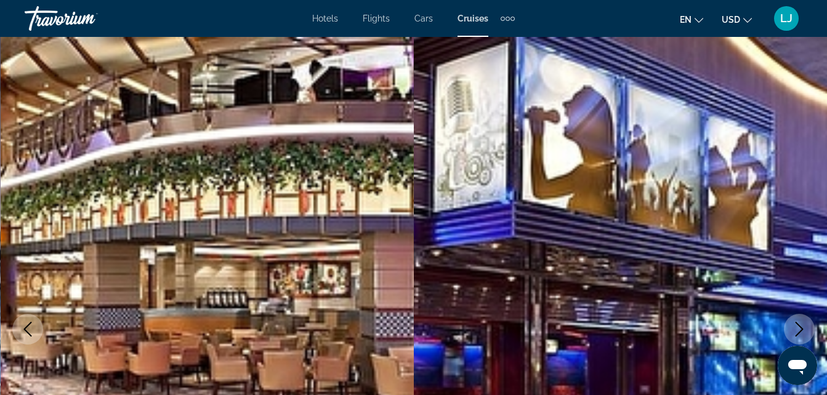
click at [794, 323] on icon "Next image" at bounding box center [799, 329] width 15 height 15
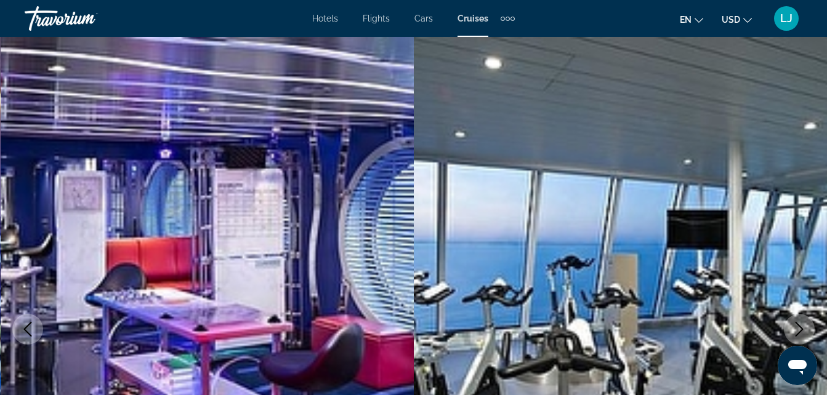
click at [794, 323] on icon "Next image" at bounding box center [799, 329] width 15 height 15
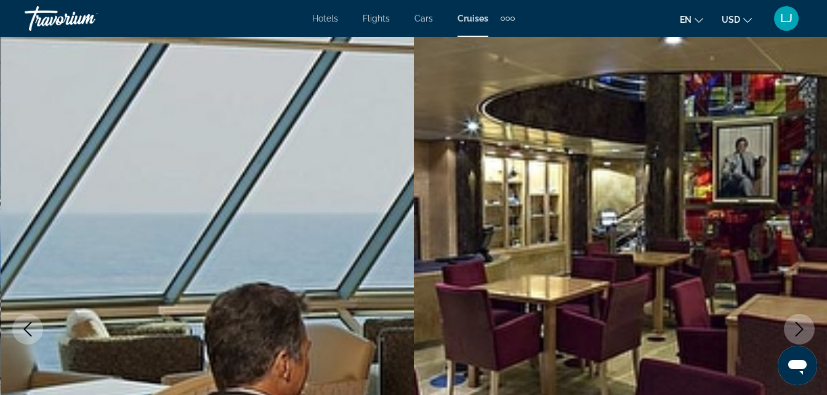
click at [794, 323] on icon "Next image" at bounding box center [799, 329] width 15 height 15
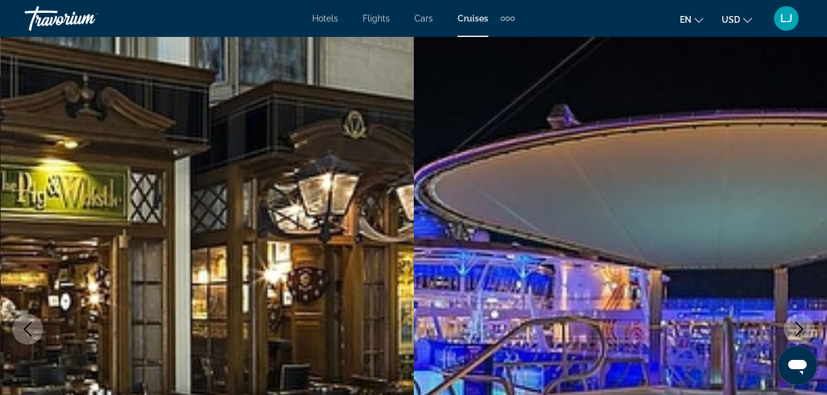
click at [794, 322] on button "Next image" at bounding box center [799, 329] width 31 height 31
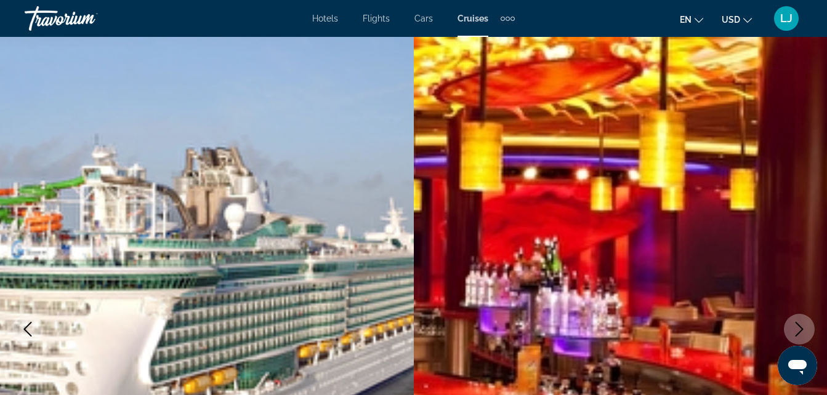
click at [793, 322] on button "Next image" at bounding box center [799, 329] width 31 height 31
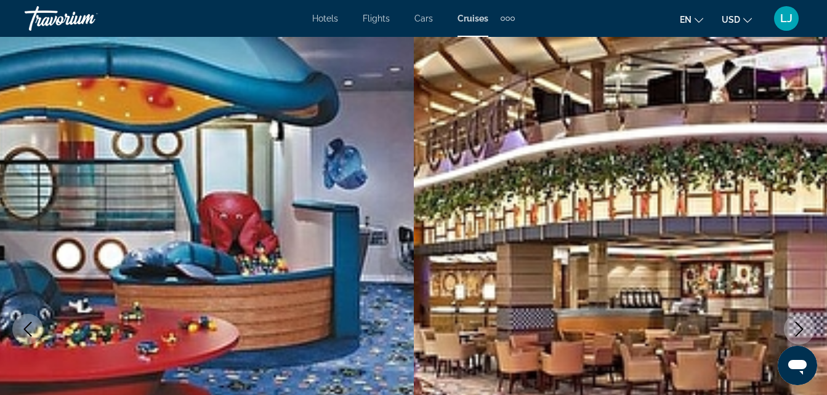
click at [793, 322] on button "Next image" at bounding box center [799, 329] width 31 height 31
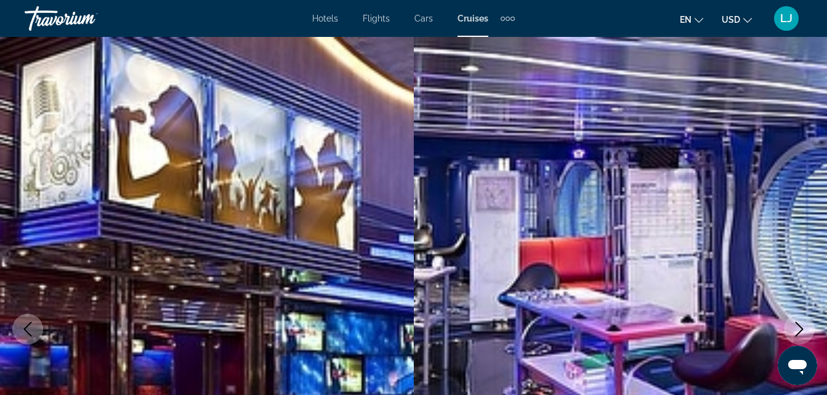
click at [793, 322] on button "Next image" at bounding box center [799, 329] width 31 height 31
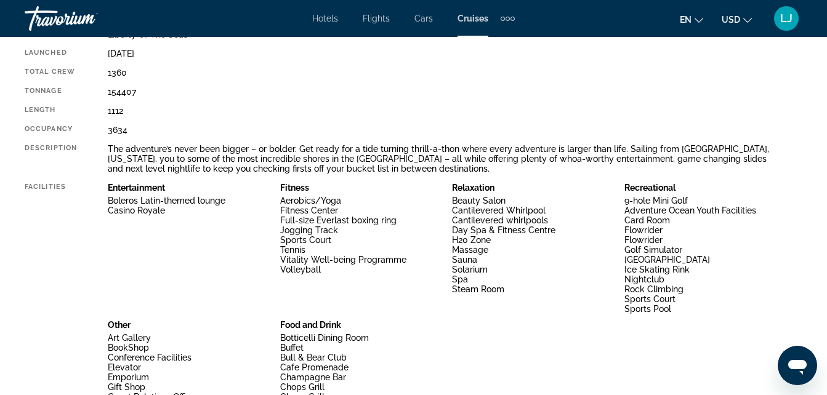
scroll to position [1037, 0]
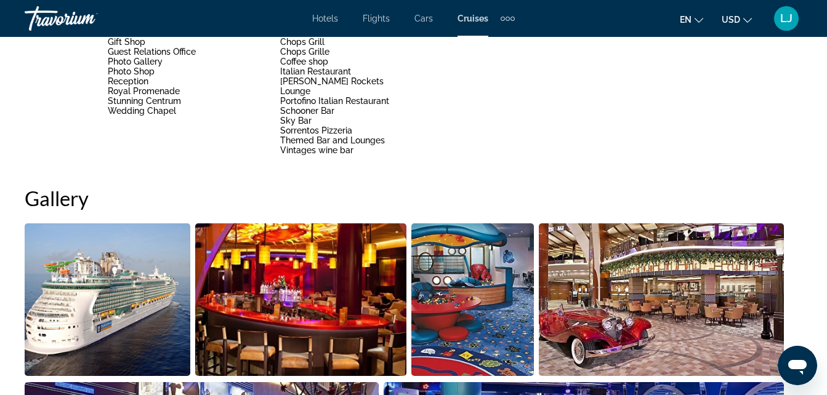
drag, startPoint x: 827, startPoint y: 241, endPoint x: 819, endPoint y: 265, distance: 25.3
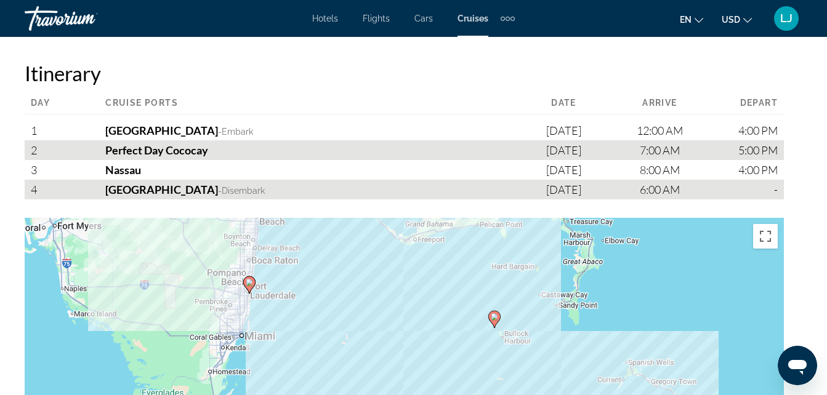
scroll to position [1535, 0]
